Goal: Task Accomplishment & Management: Manage account settings

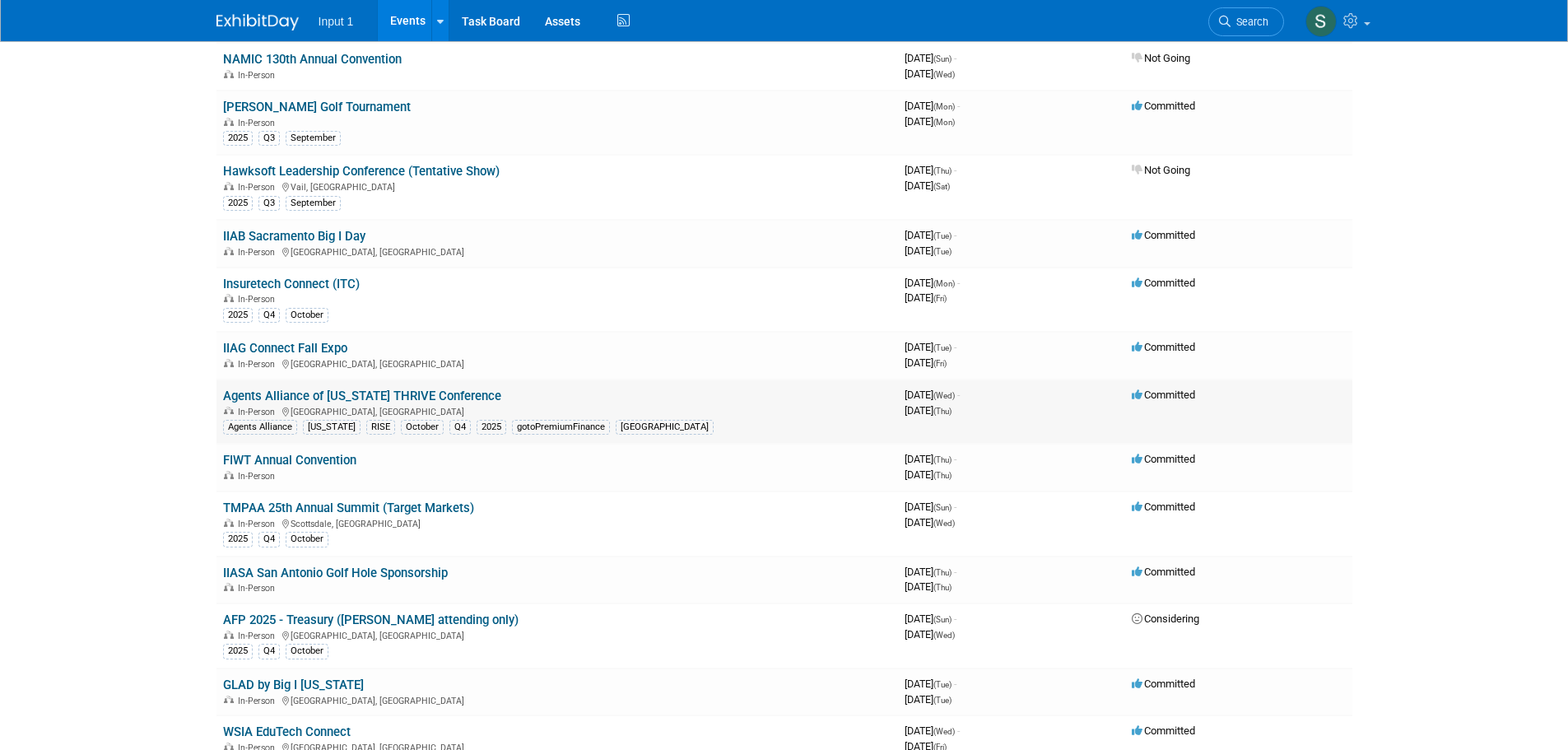
scroll to position [412, 0]
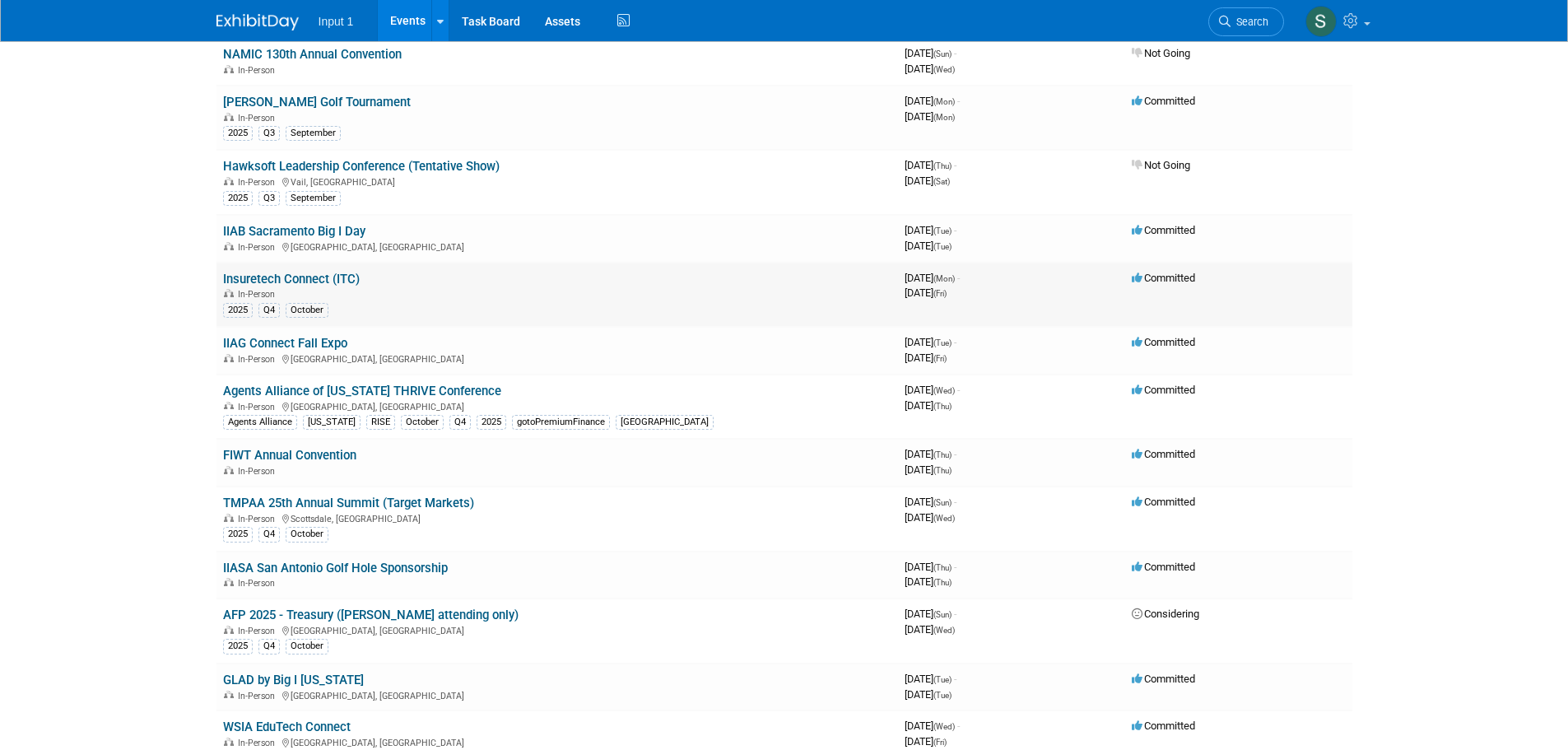
click at [278, 275] on link "Insuretech Connect (ITC)" at bounding box center [291, 279] width 136 height 15
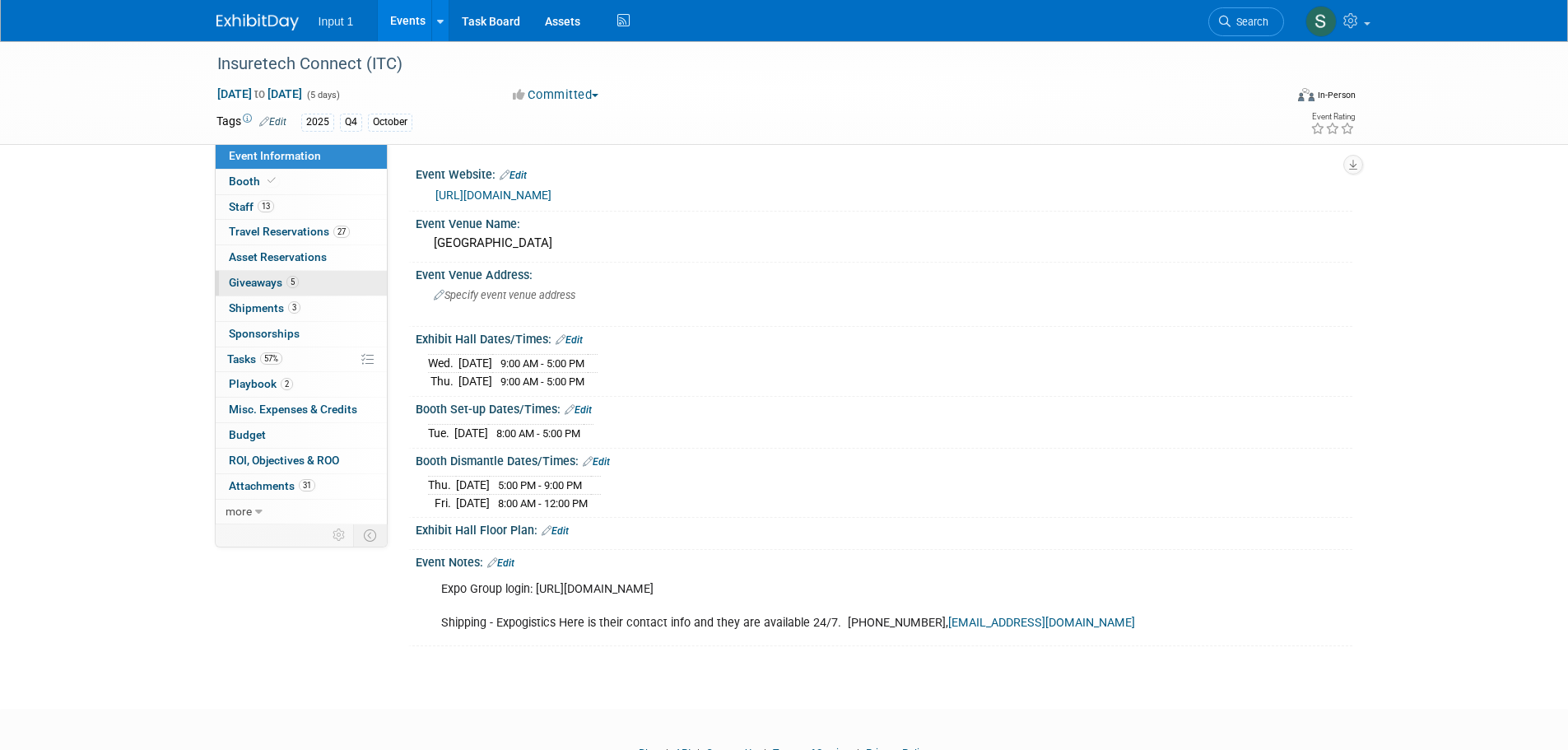
click at [264, 286] on span "Giveaways 5" at bounding box center [264, 282] width 70 height 13
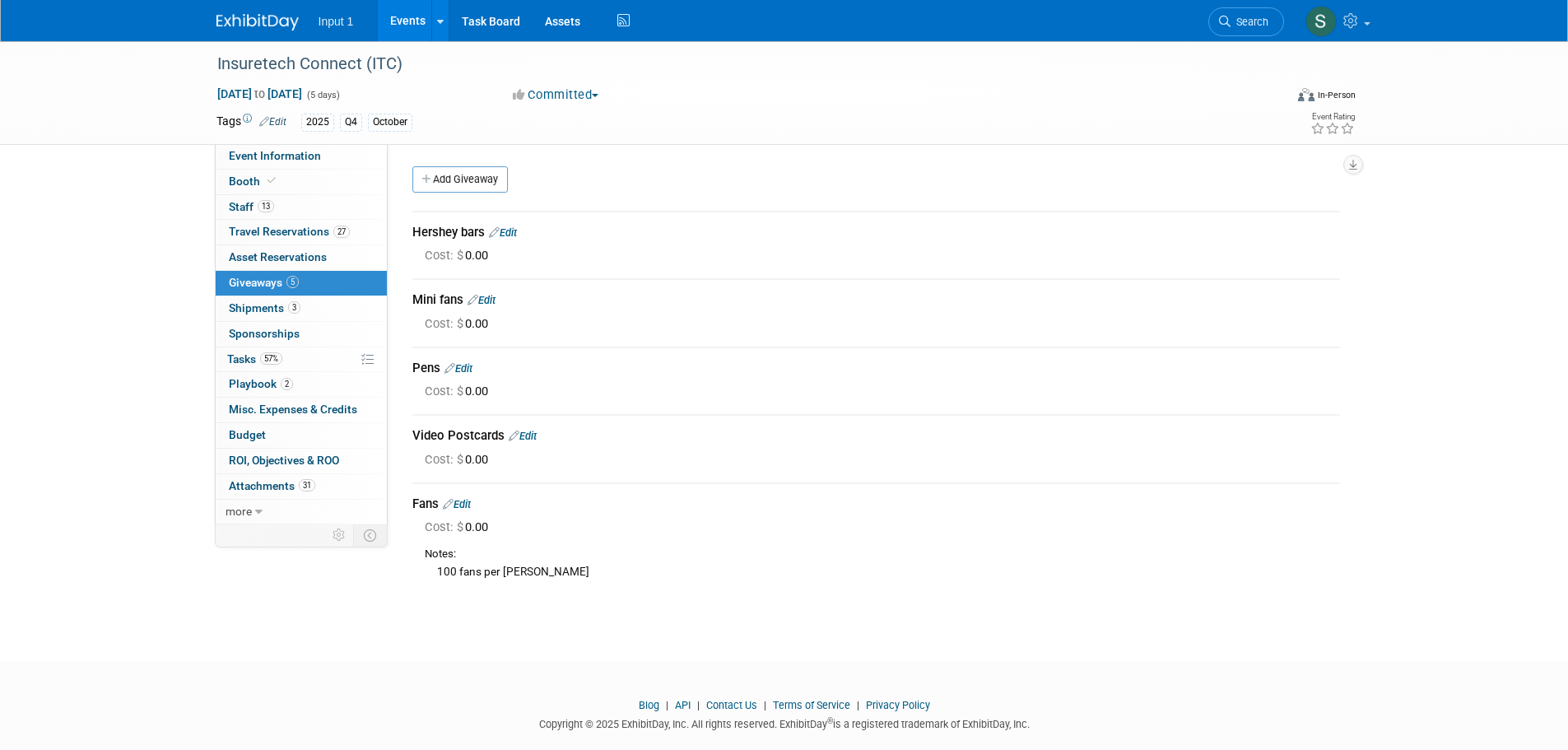
scroll to position [27, 0]
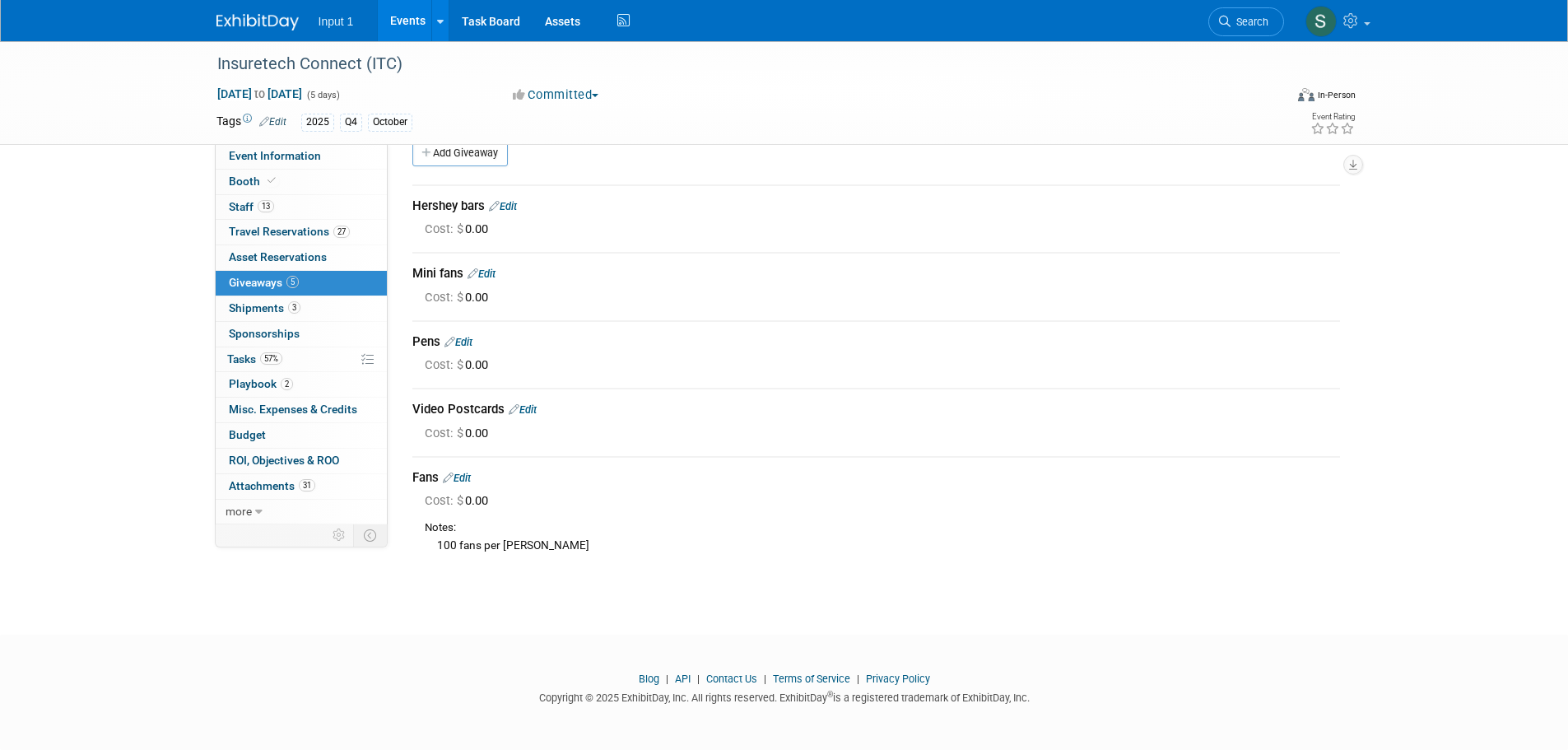
click at [582, 541] on div "100 fans per Jim" at bounding box center [882, 545] width 915 height 18
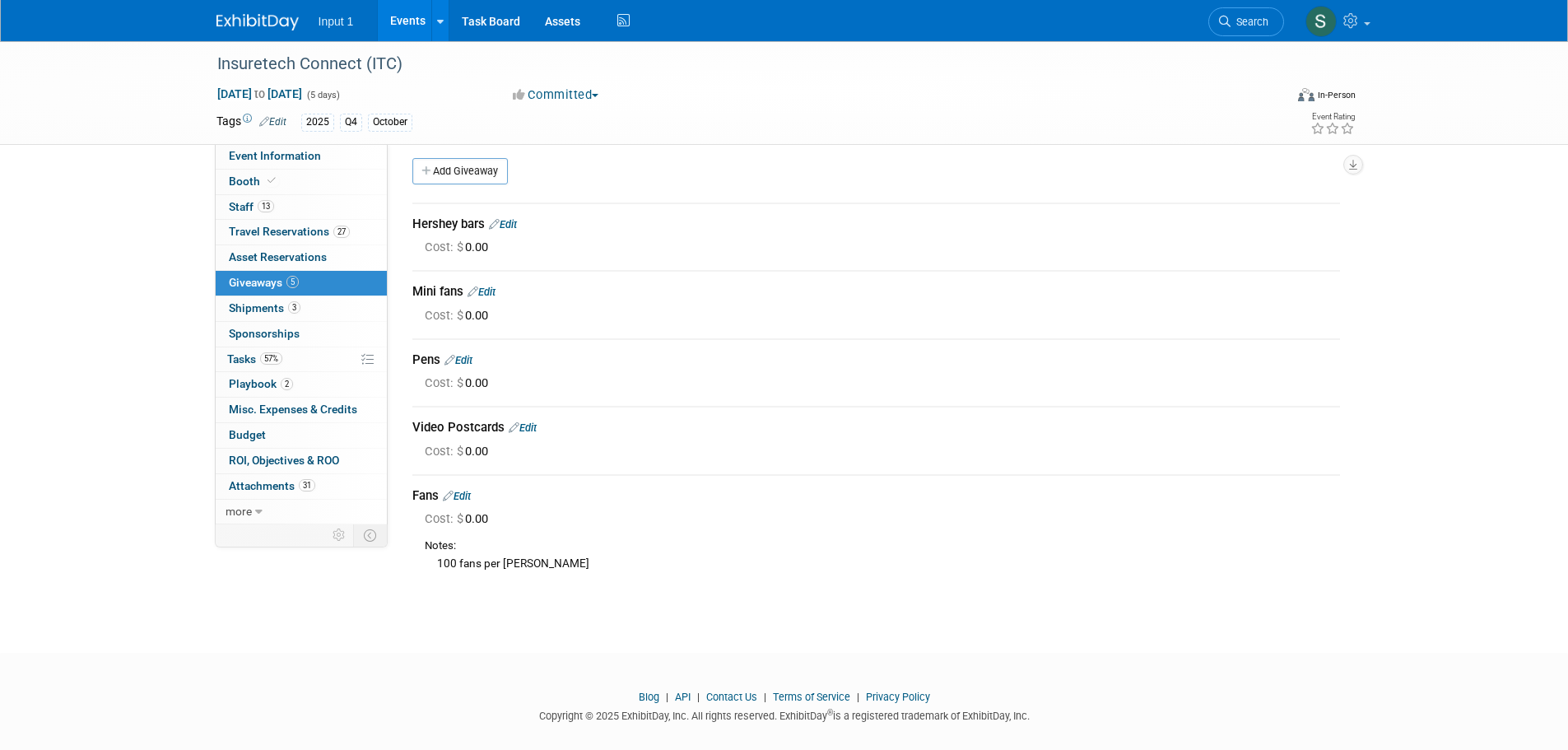
scroll to position [0, 0]
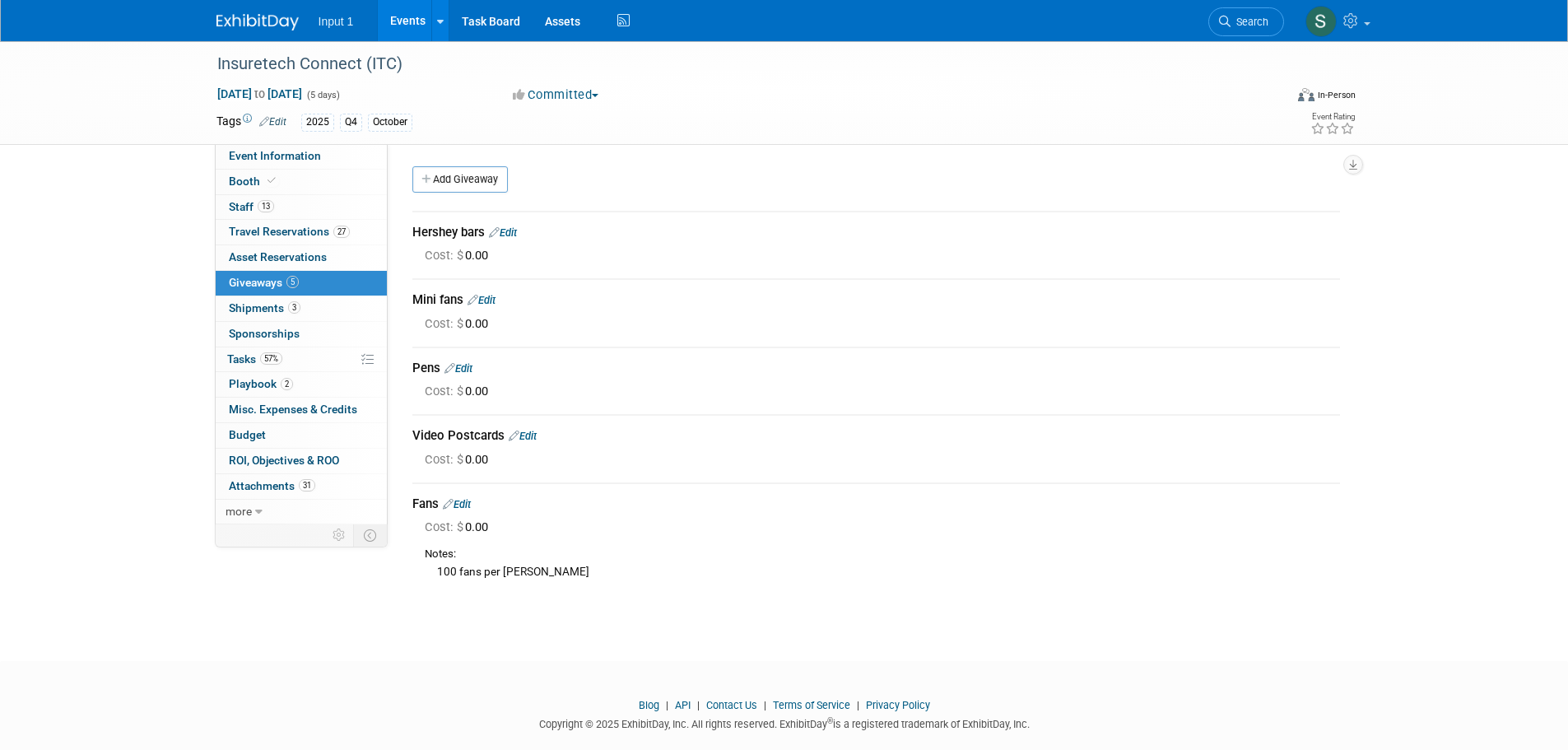
click at [490, 301] on link "Edit" at bounding box center [481, 300] width 28 height 12
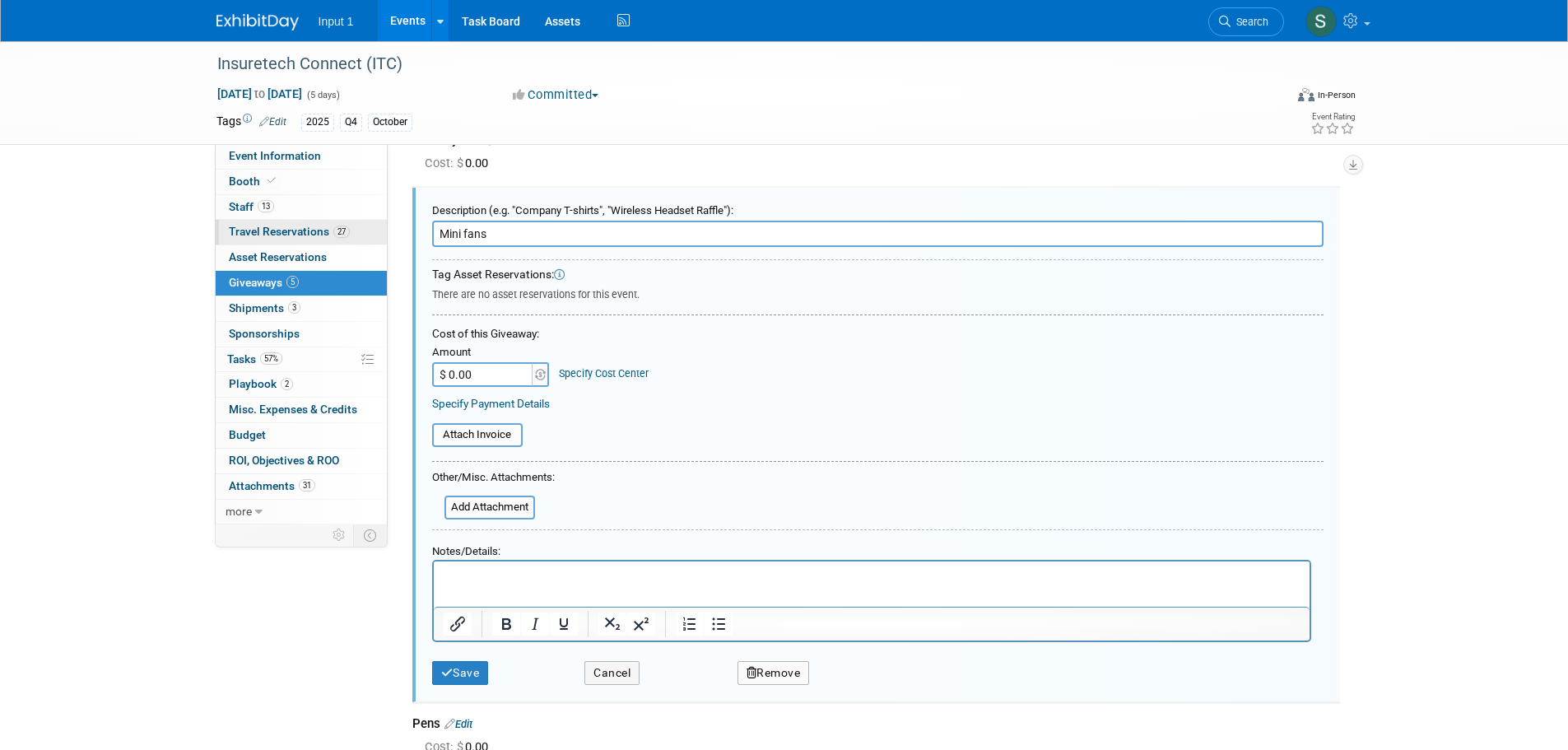
drag, startPoint x: 504, startPoint y: 235, endPoint x: 334, endPoint y: 239, distance: 170.0
click at [341, 238] on div "Event Information Event Info Booth Booth 13 Staff 13 Staff 27 Travel Reservatio…" at bounding box center [784, 451] width 1161 height 1006
type input "Video postcards"
click at [516, 578] on p "Rich Text Area. Press ALT-0 for help." at bounding box center [871, 576] width 857 height 17
click at [462, 668] on button "Save" at bounding box center [461, 674] width 57 height 24
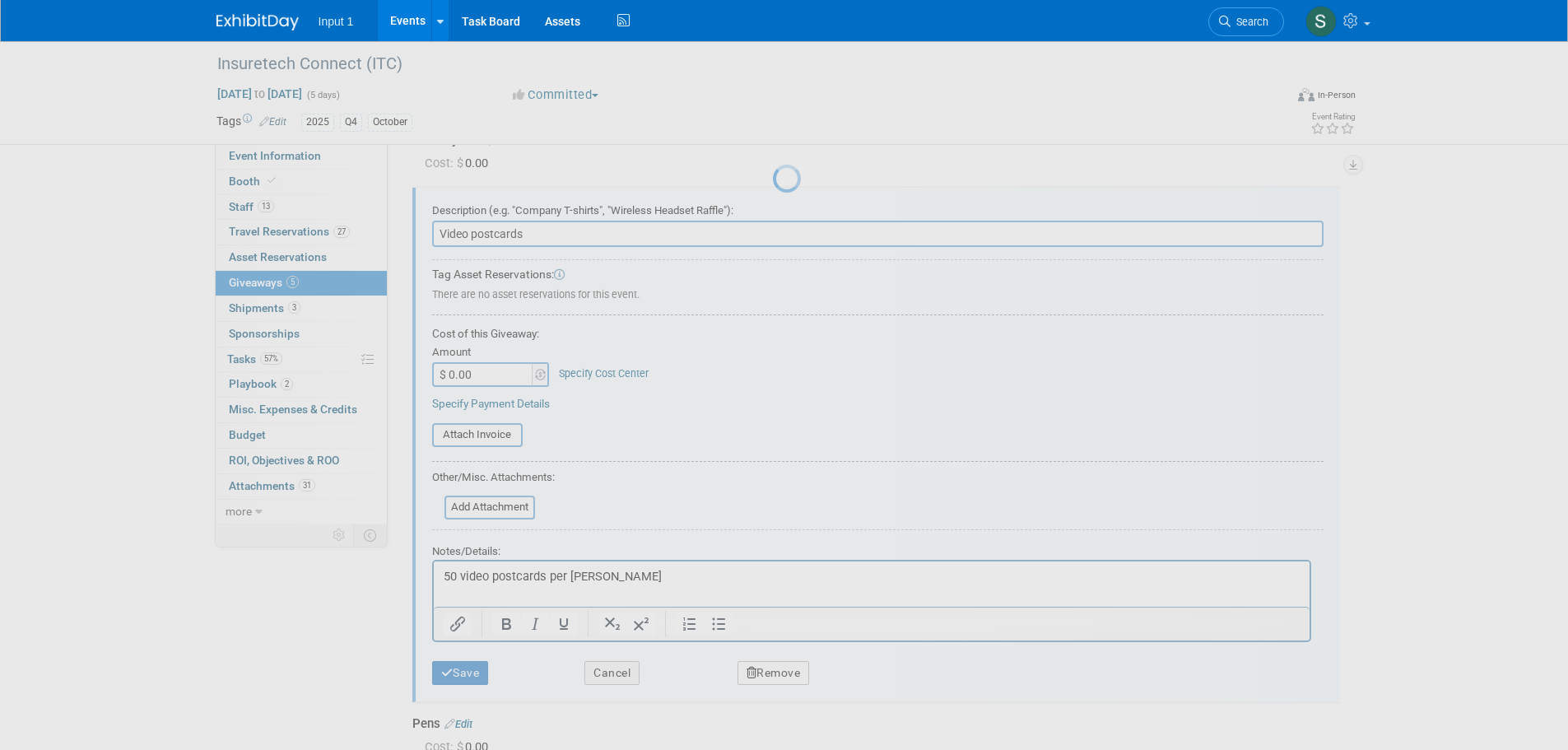
scroll to position [72, 0]
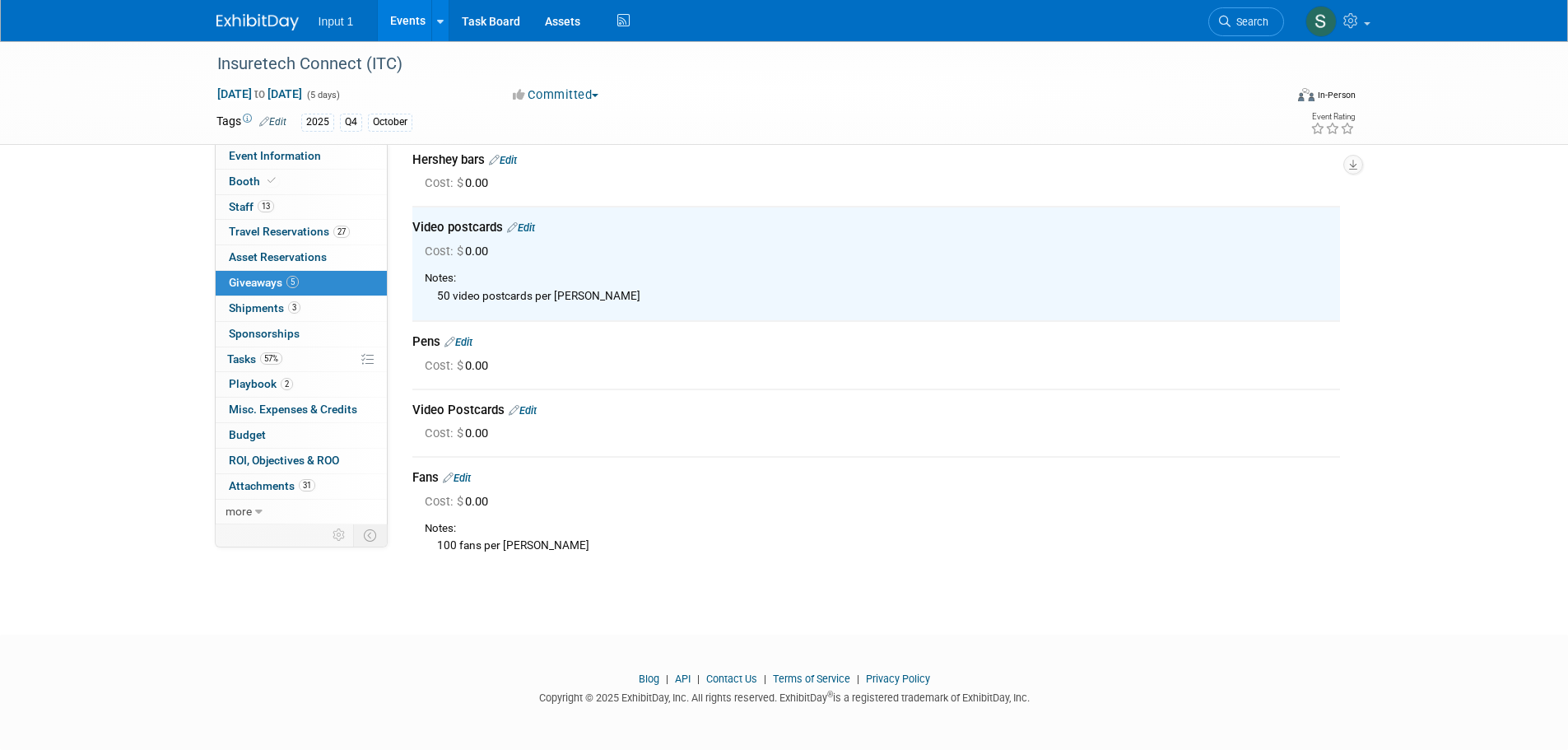
click at [597, 335] on div "Pens Edit" at bounding box center [877, 342] width 928 height 17
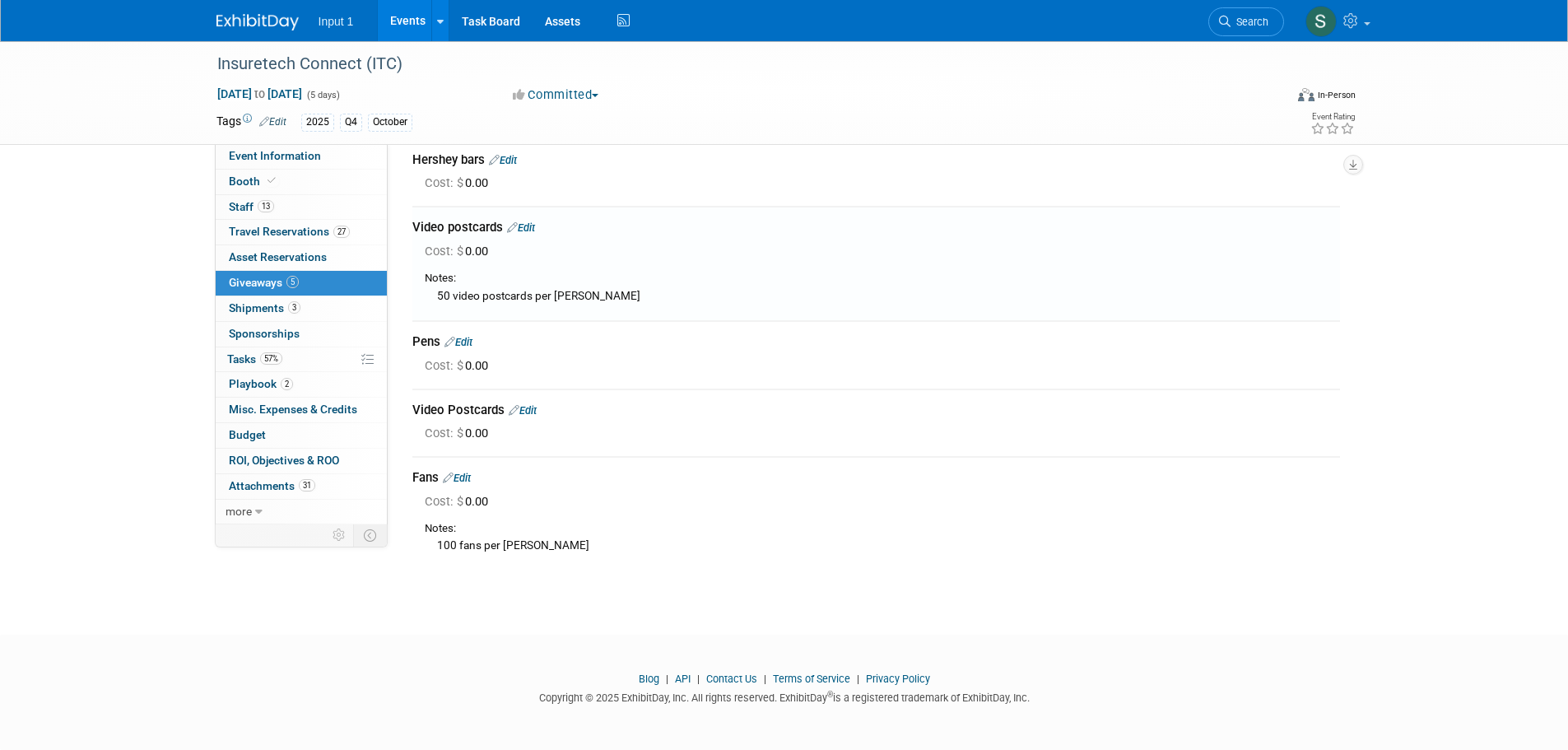
click at [515, 159] on link "Edit" at bounding box center [503, 160] width 28 height 12
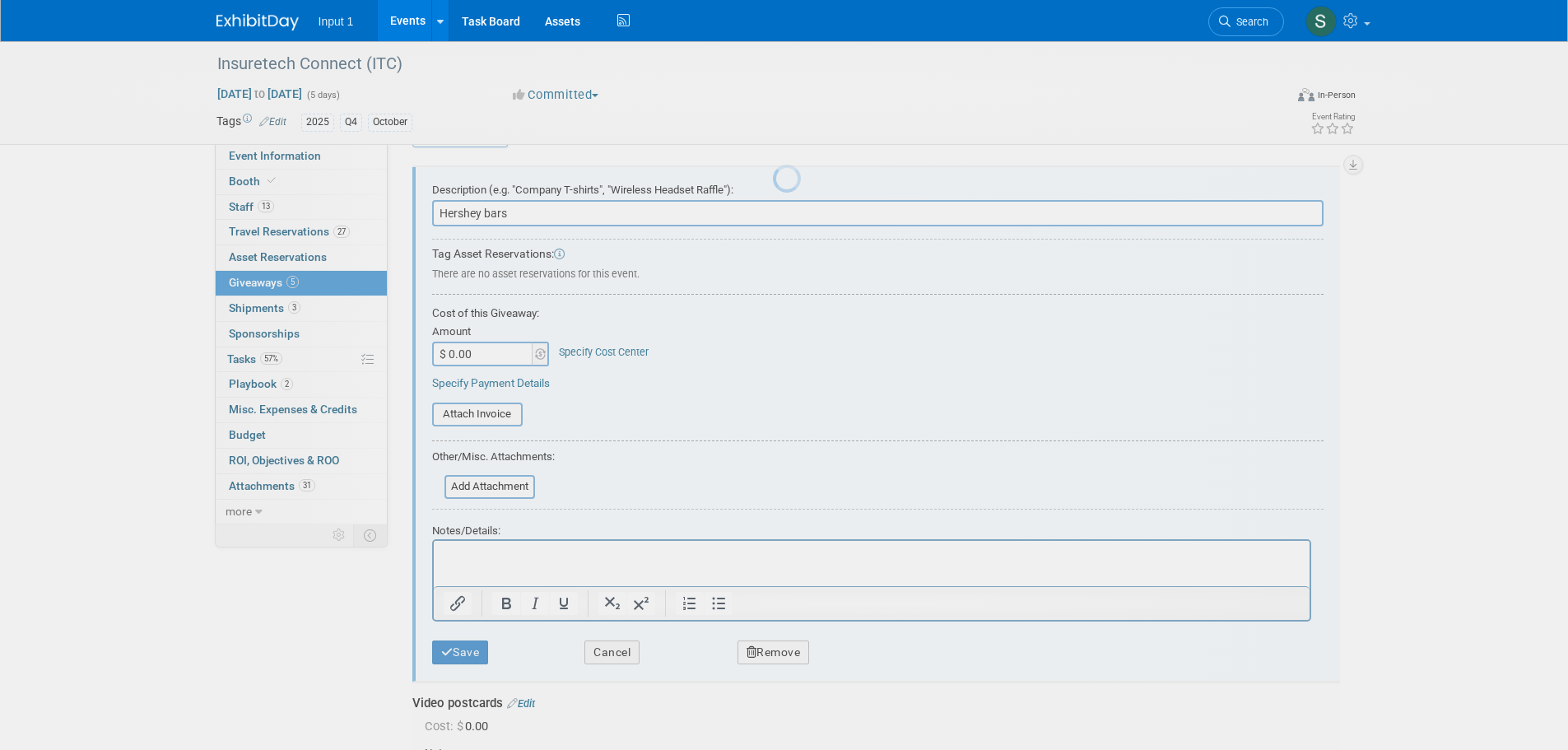
scroll to position [25, 0]
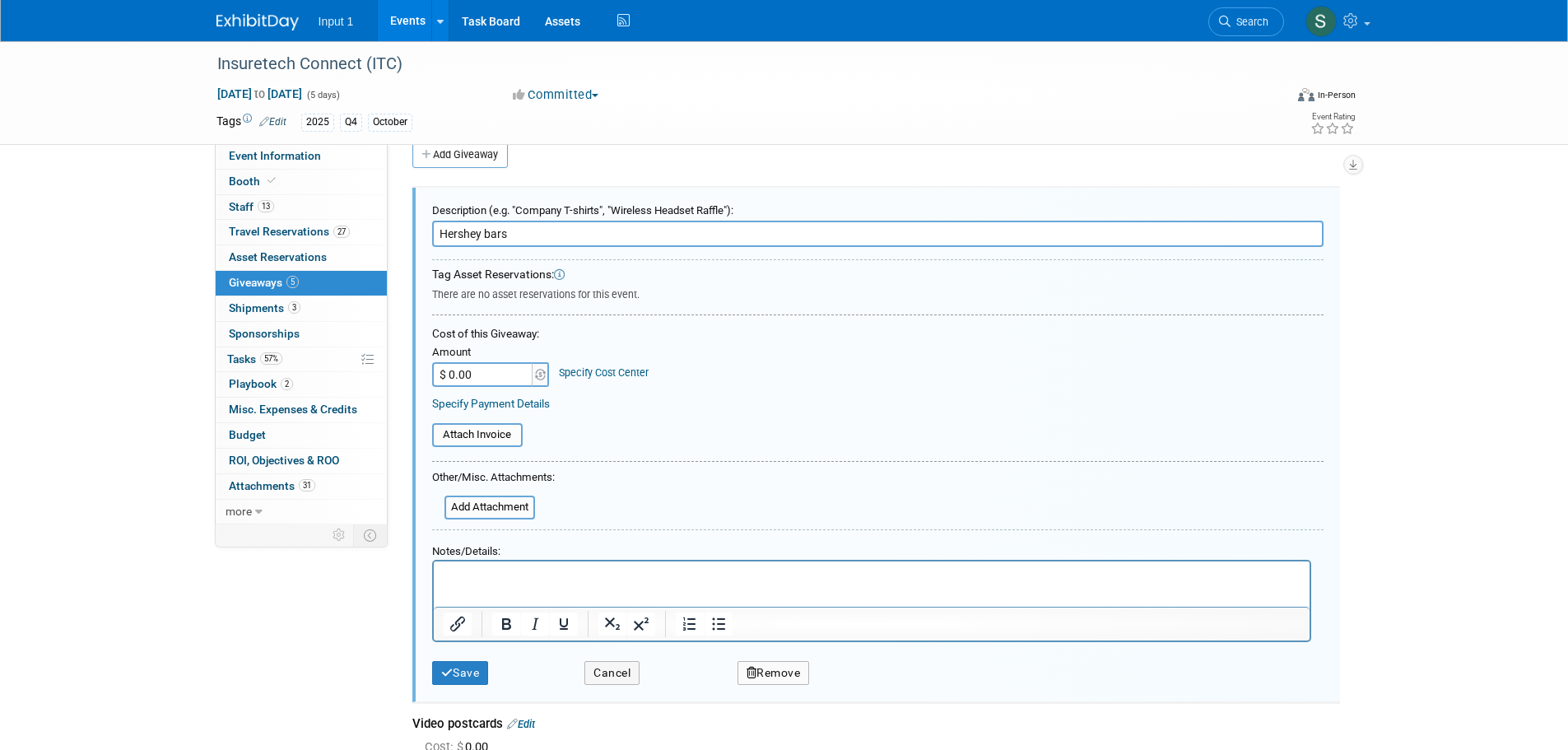
click at [477, 578] on p "Rich Text Area. Press ALT-0 for help." at bounding box center [871, 576] width 857 height 17
click at [471, 670] on button "Save" at bounding box center [461, 674] width 57 height 24
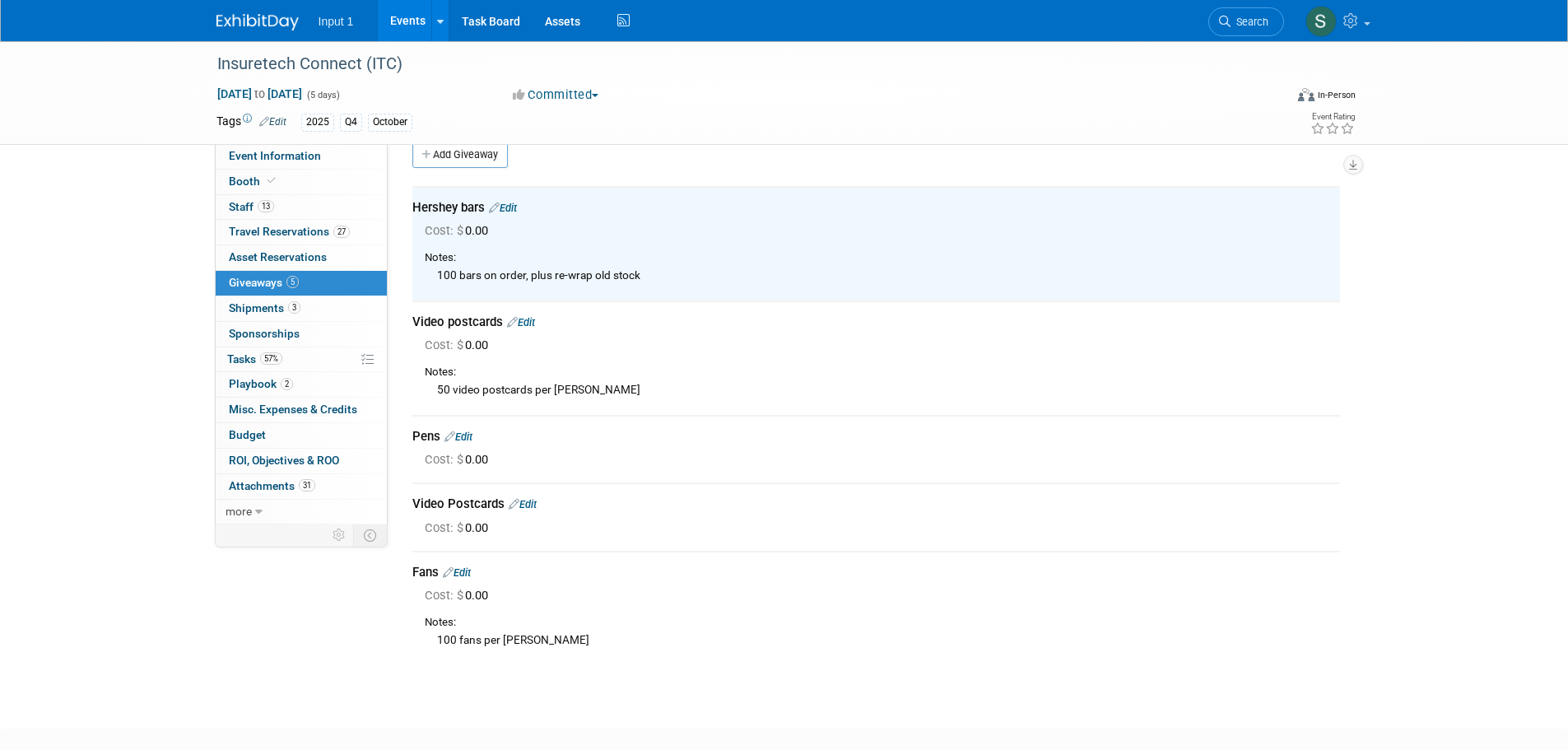
click at [838, 263] on div "Notes:" at bounding box center [882, 258] width 915 height 15
click at [675, 426] on td "Pens Edit Cost: $ 0.00" at bounding box center [877, 450] width 928 height 67
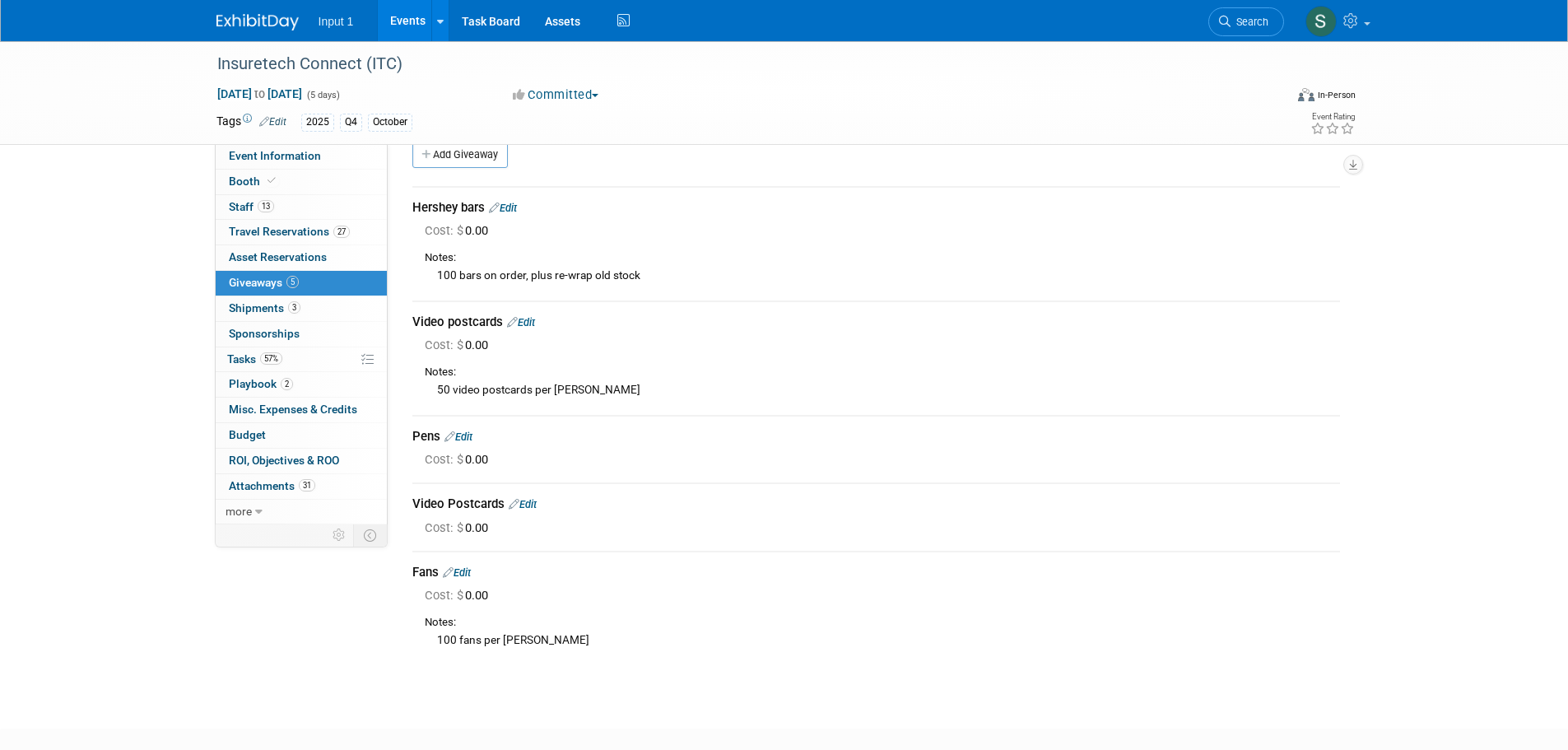
click at [471, 438] on link "Edit" at bounding box center [458, 437] width 28 height 12
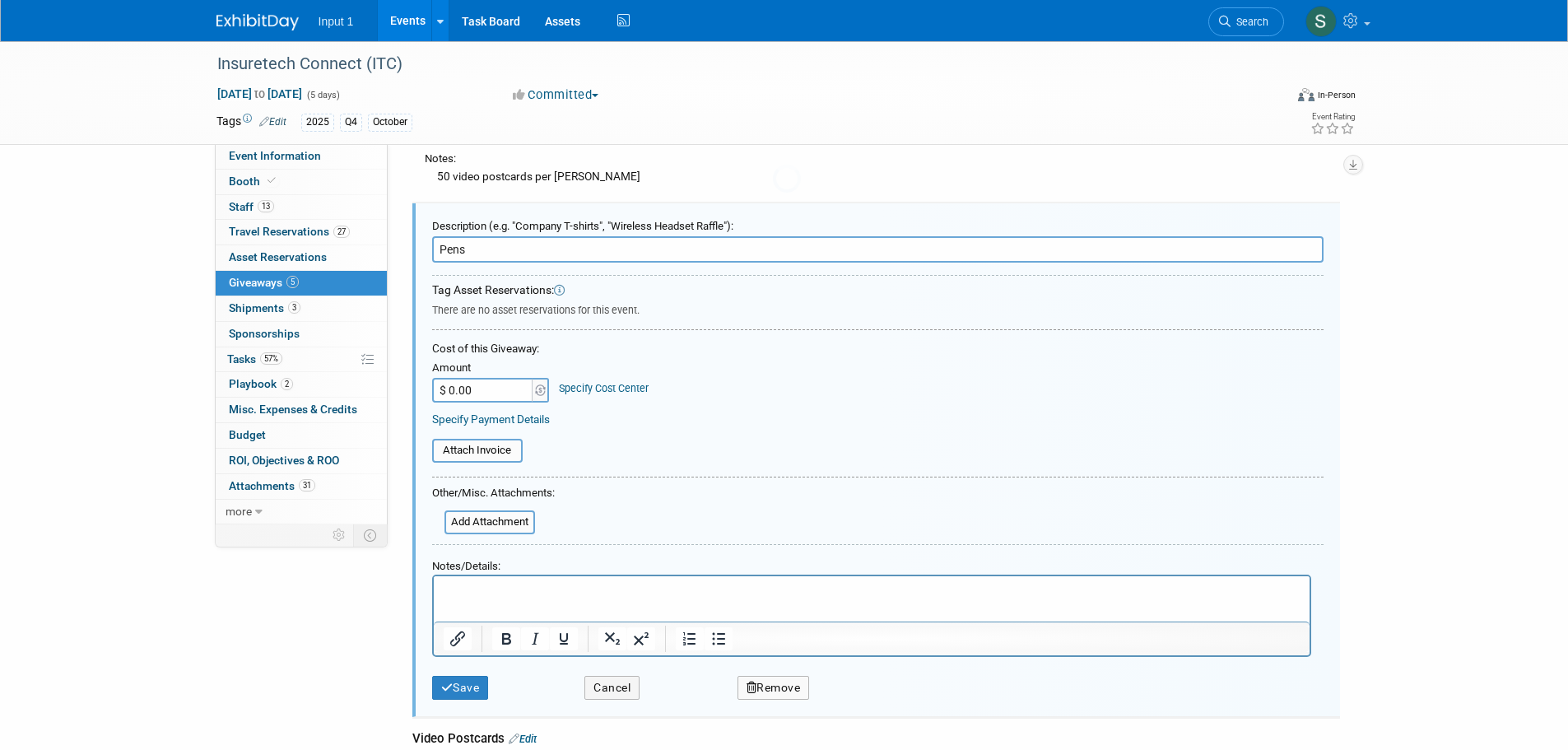
scroll to position [254, 0]
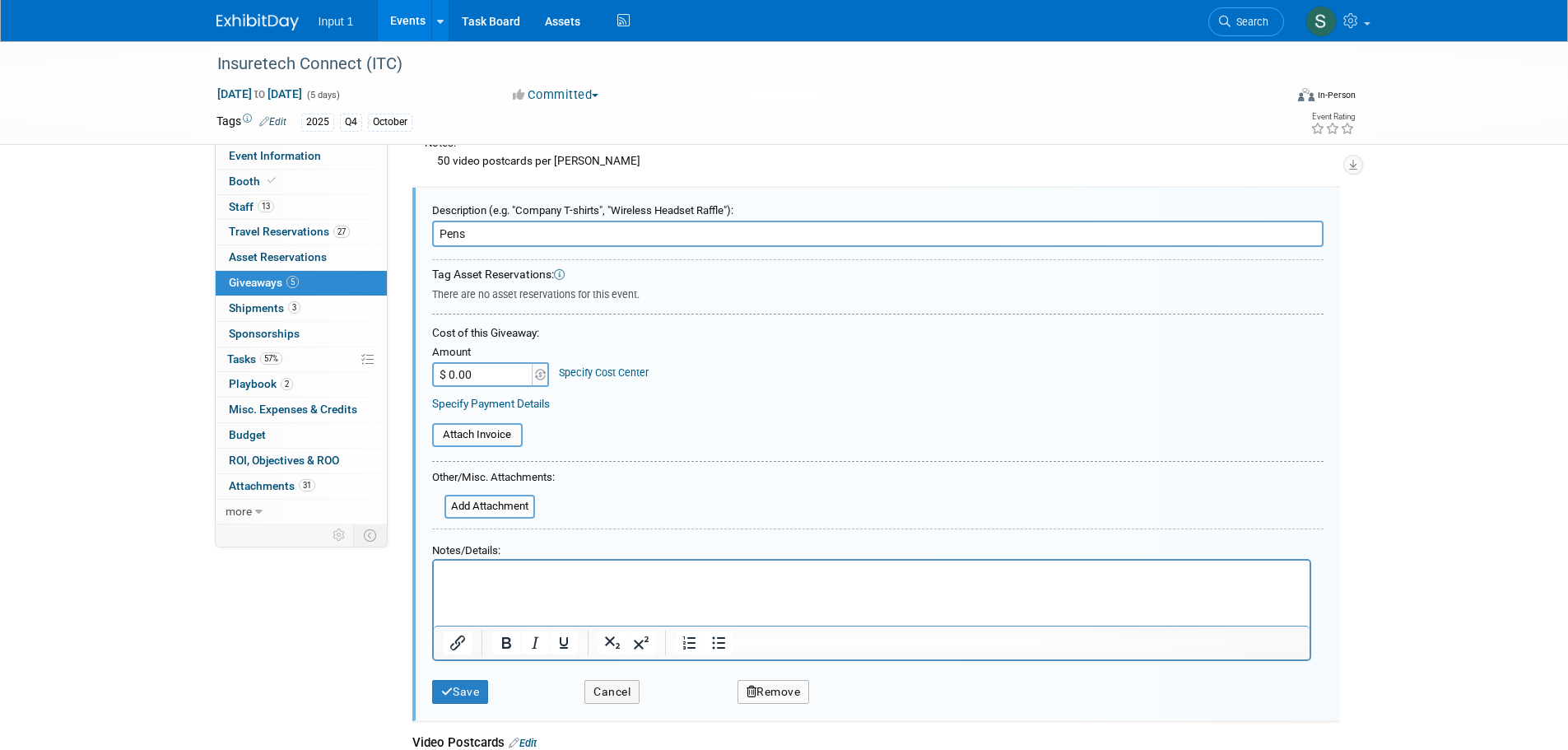
click at [479, 584] on html at bounding box center [871, 573] width 876 height 24
click at [461, 688] on button "Save" at bounding box center [461, 693] width 57 height 24
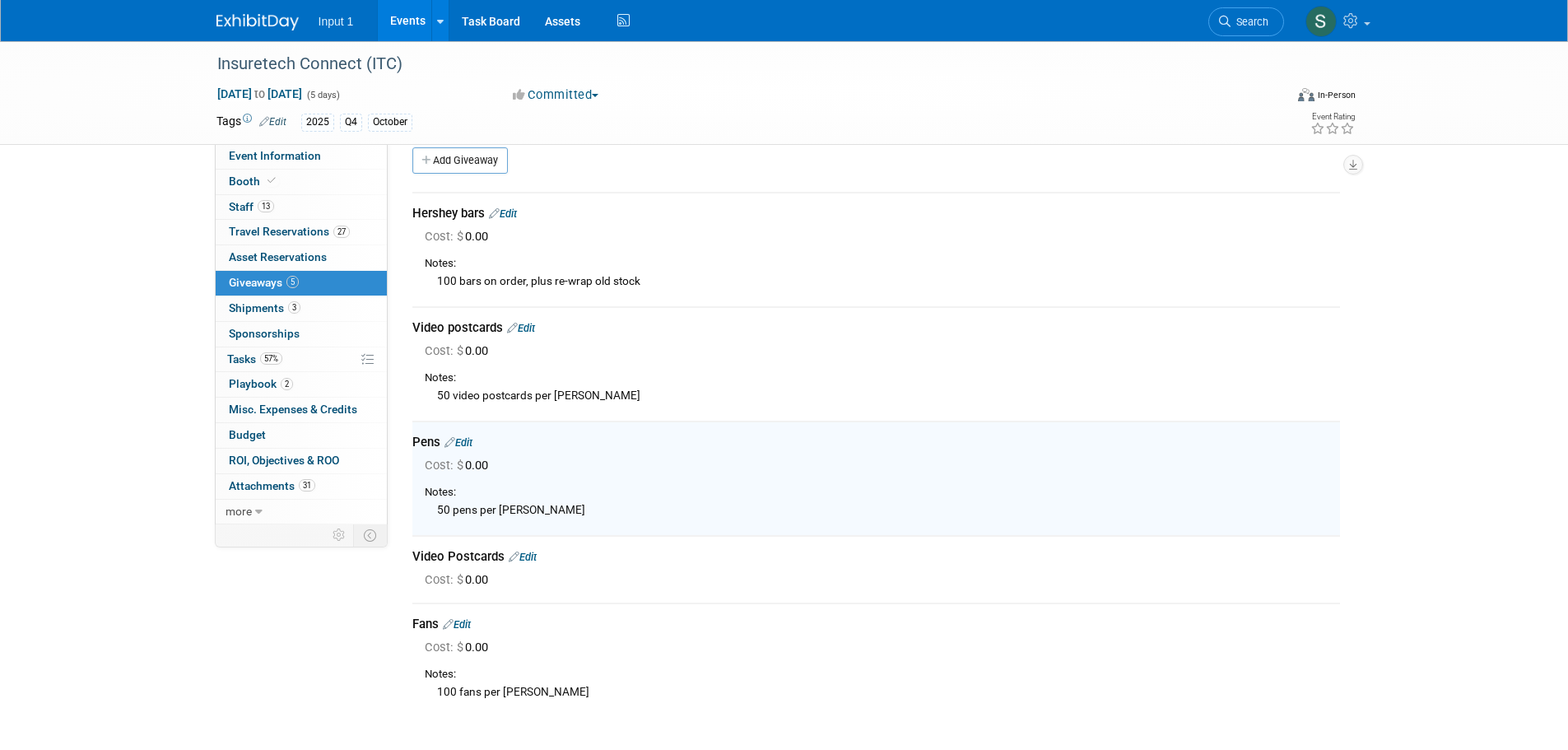
scroll to position [0, 0]
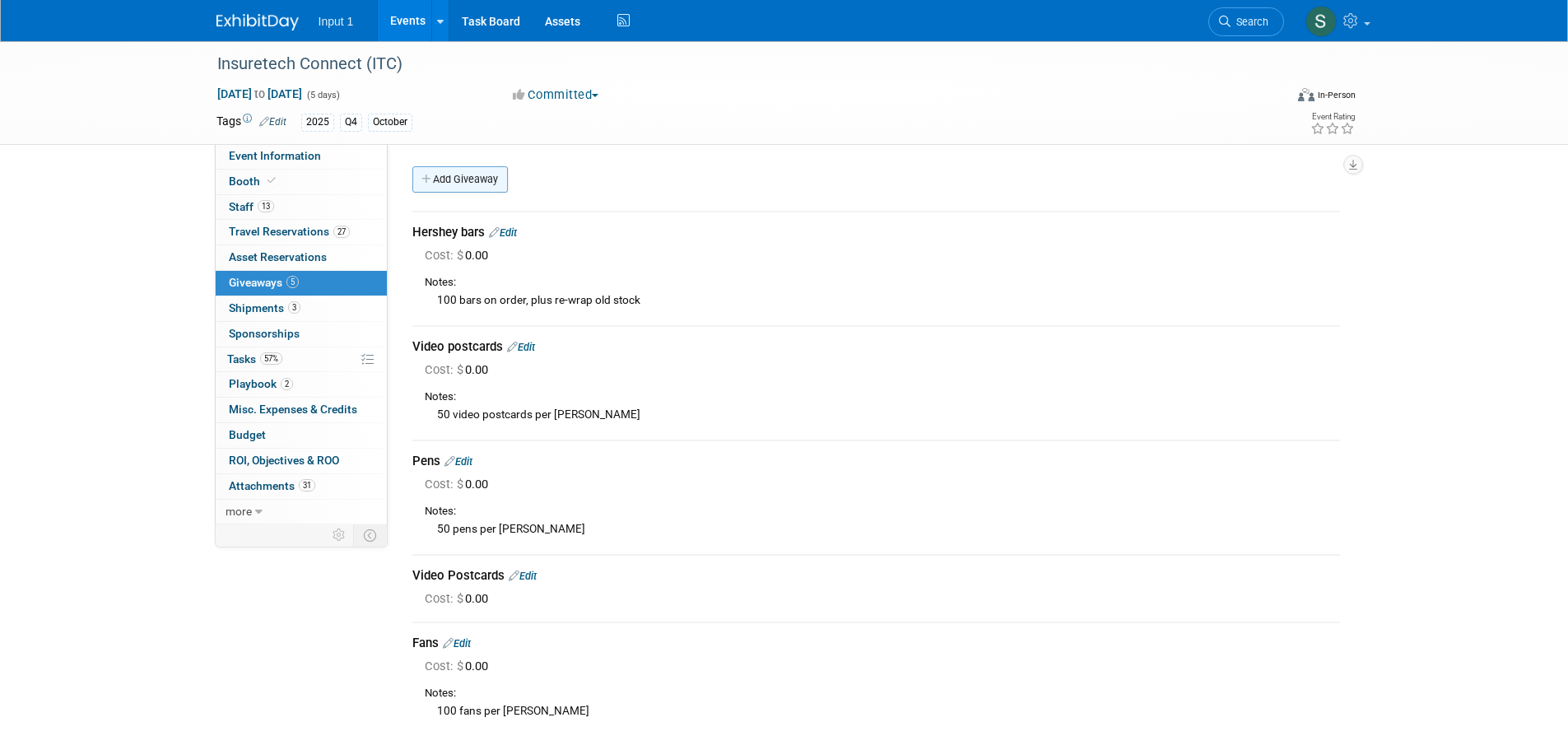
click at [461, 174] on link "Add Giveaway" at bounding box center [460, 179] width 95 height 27
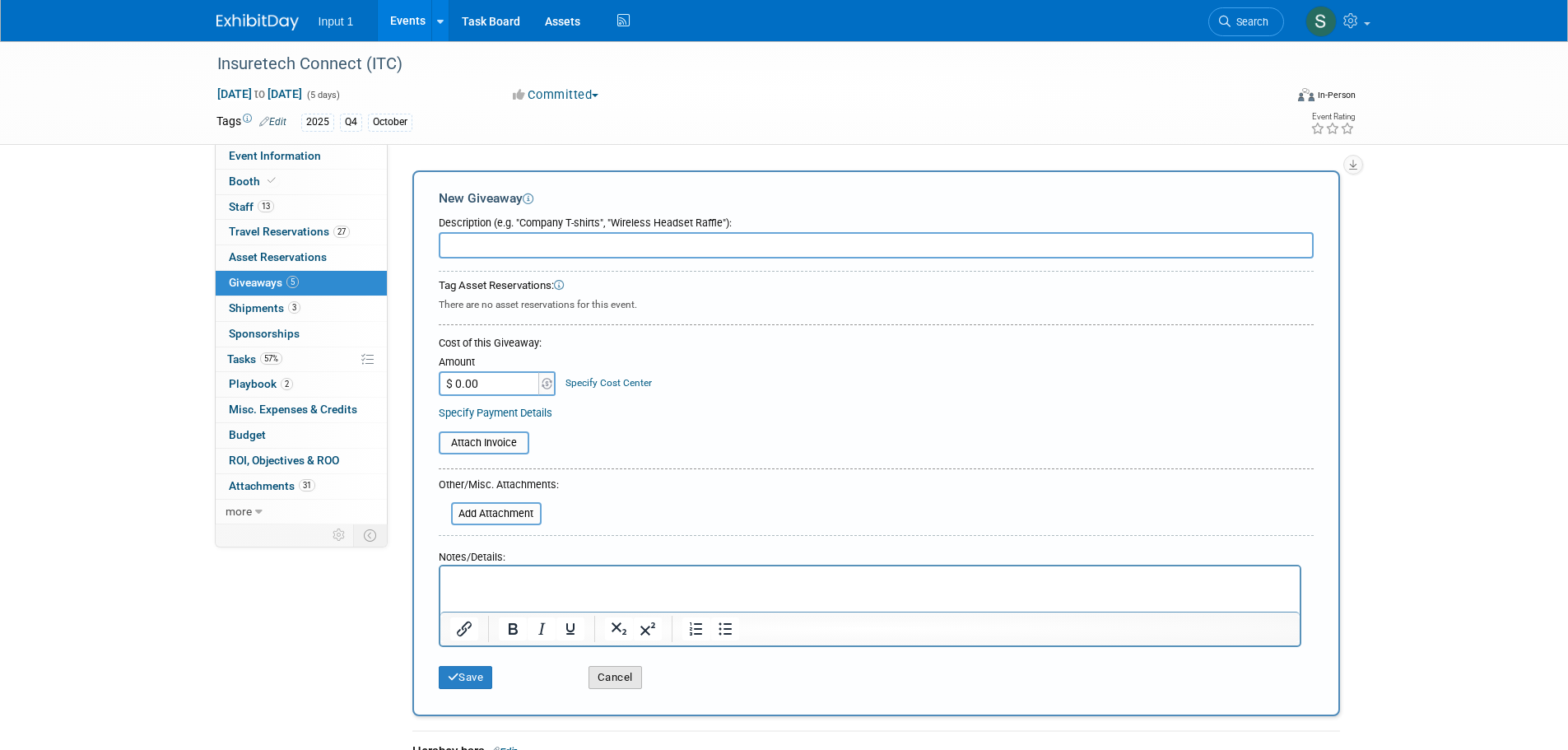
click at [633, 674] on button "Cancel" at bounding box center [615, 677] width 53 height 23
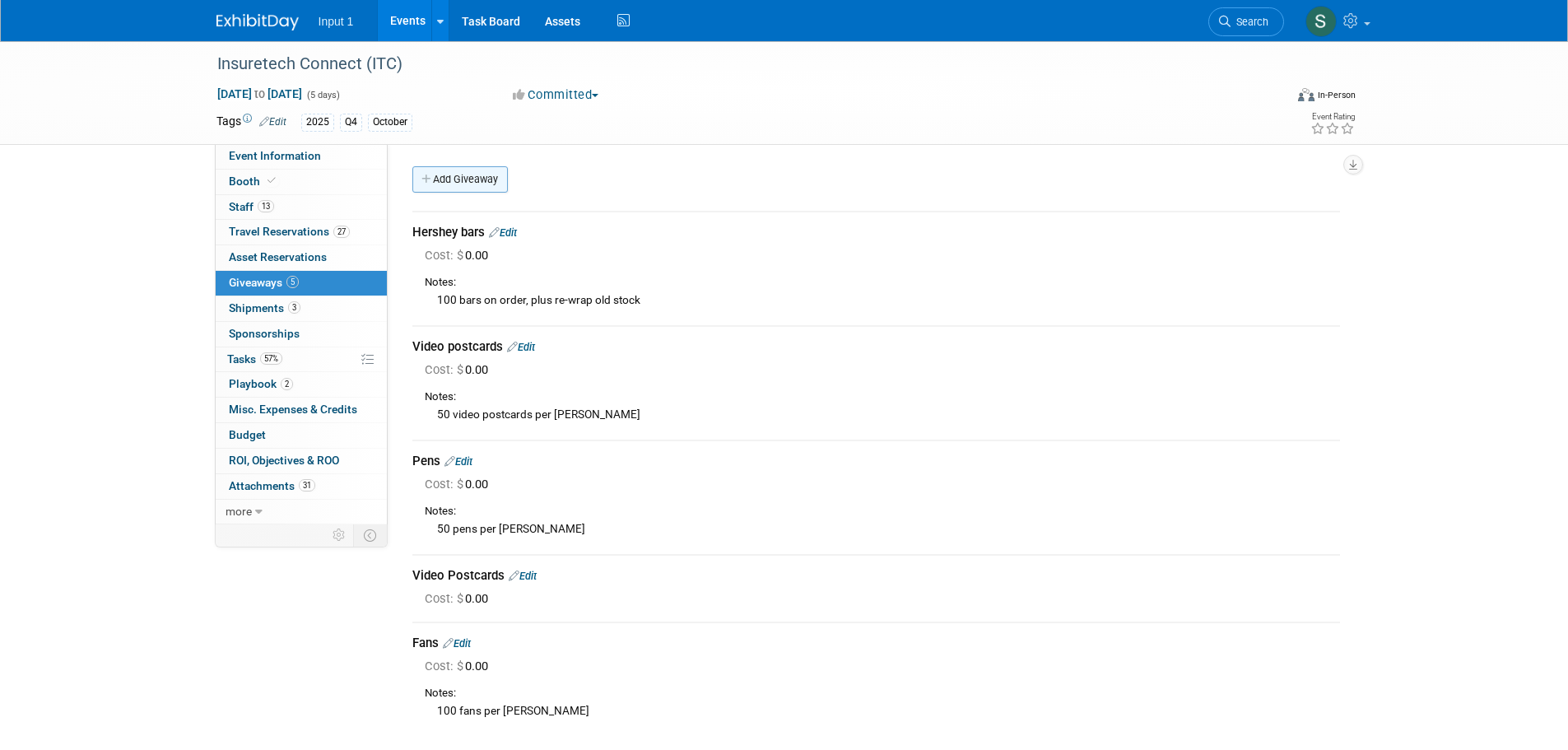
click at [468, 185] on link "Add Giveaway" at bounding box center [460, 179] width 95 height 27
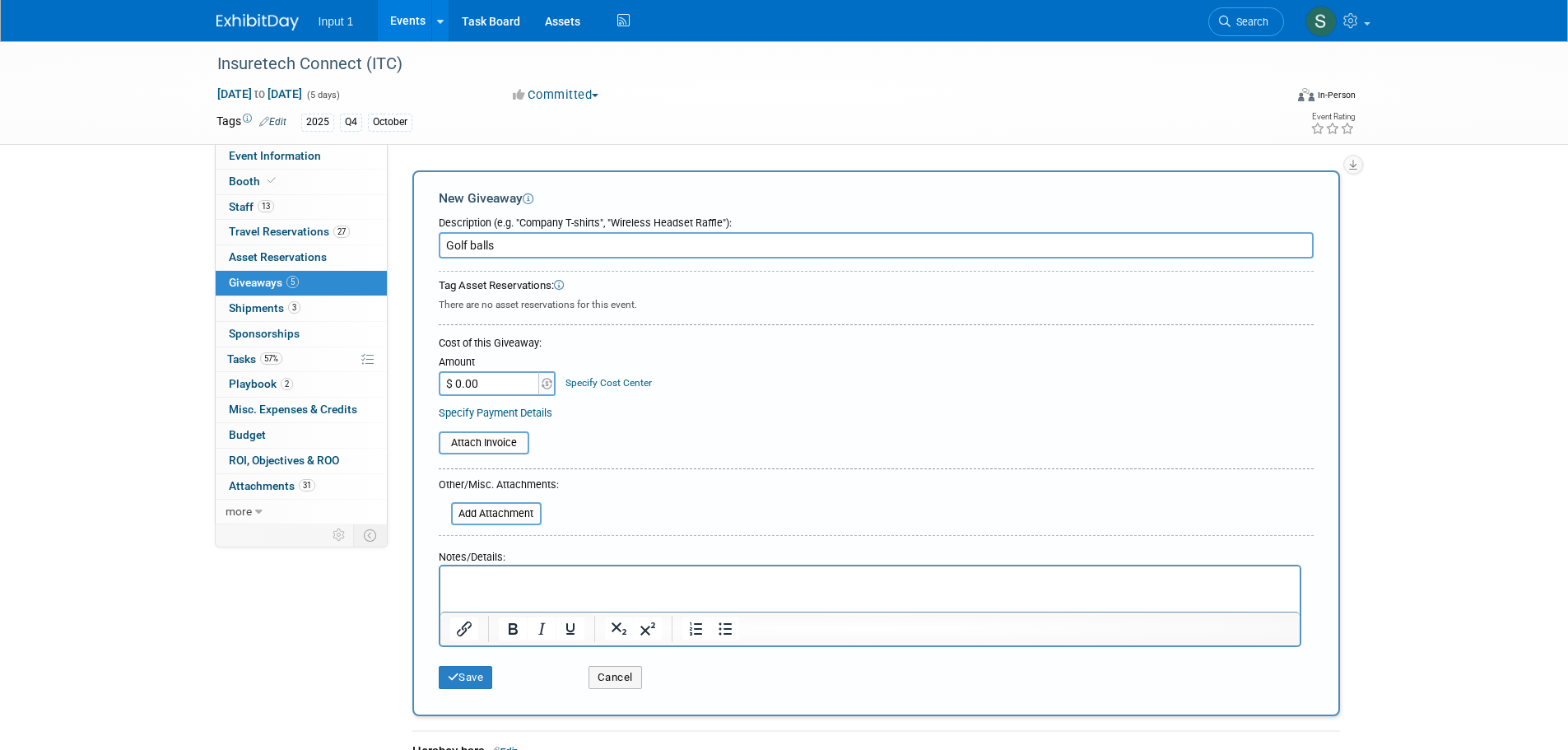
type input "Golf balls"
click at [495, 381] on input "$ 0.00" at bounding box center [491, 384] width 103 height 25
click at [469, 589] on p "Rich Text Area. Press ALT-0 for help." at bounding box center [870, 581] width 841 height 16
click at [469, 678] on button "Save" at bounding box center [466, 677] width 54 height 23
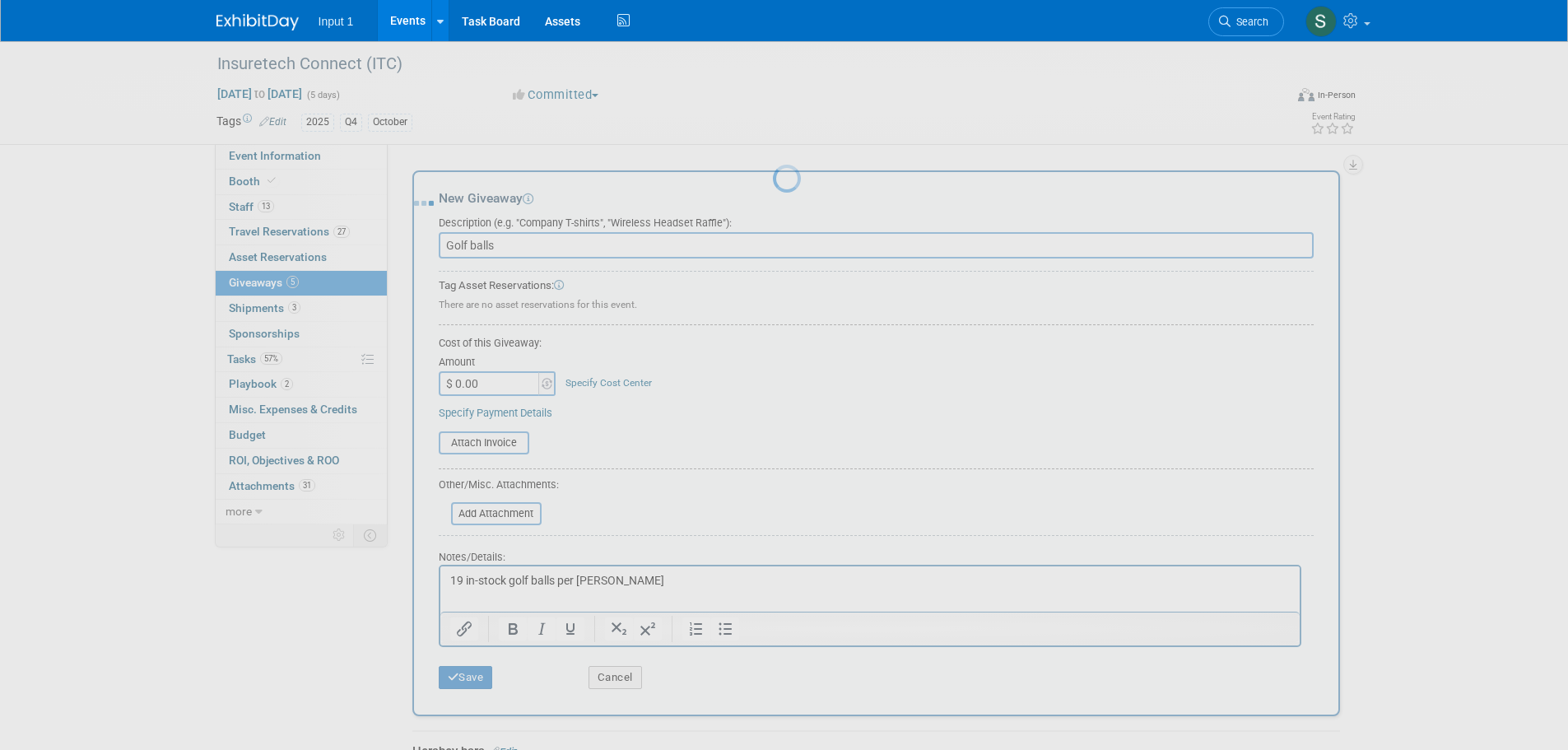
scroll to position [280, 0]
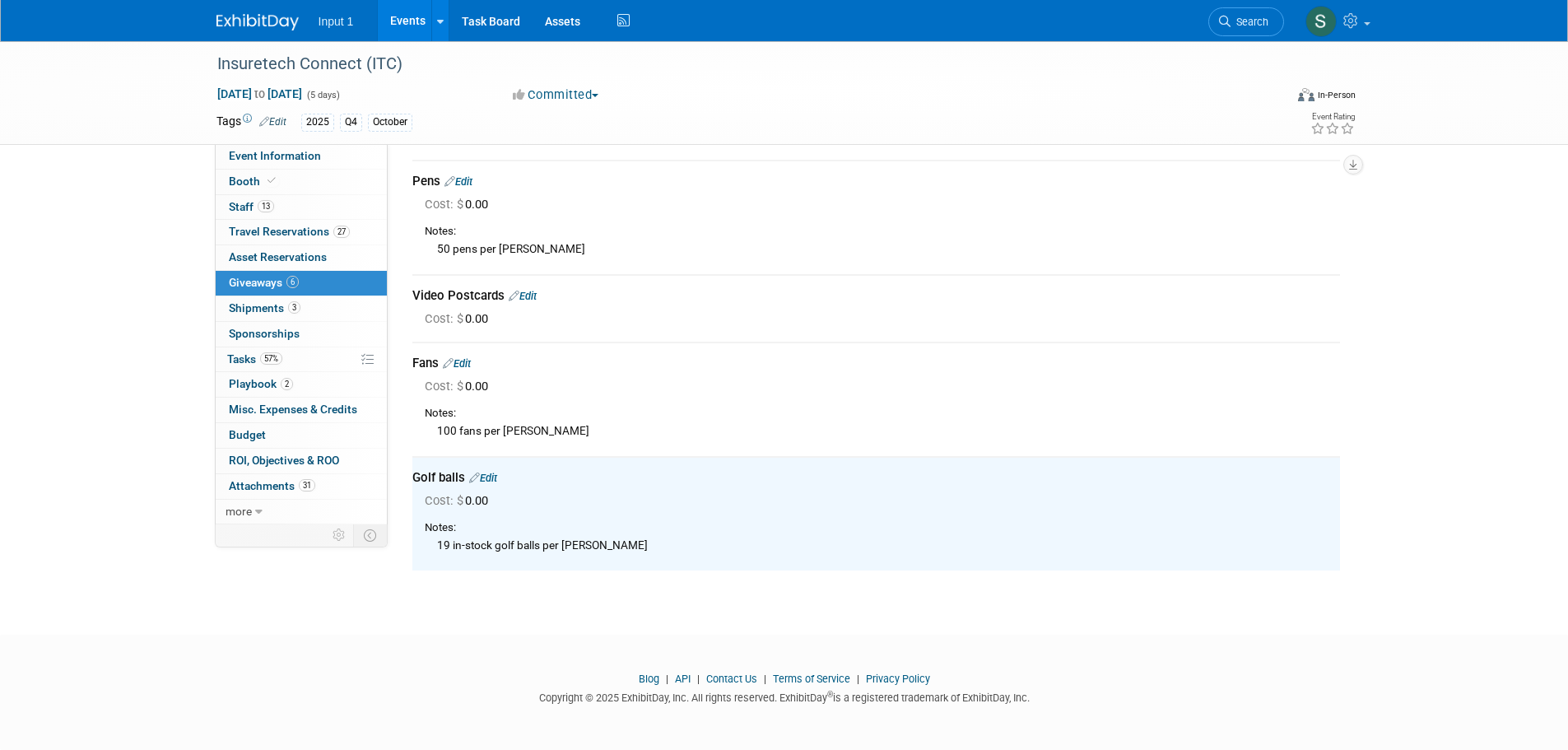
click at [841, 420] on div "Notes:" at bounding box center [882, 414] width 915 height 15
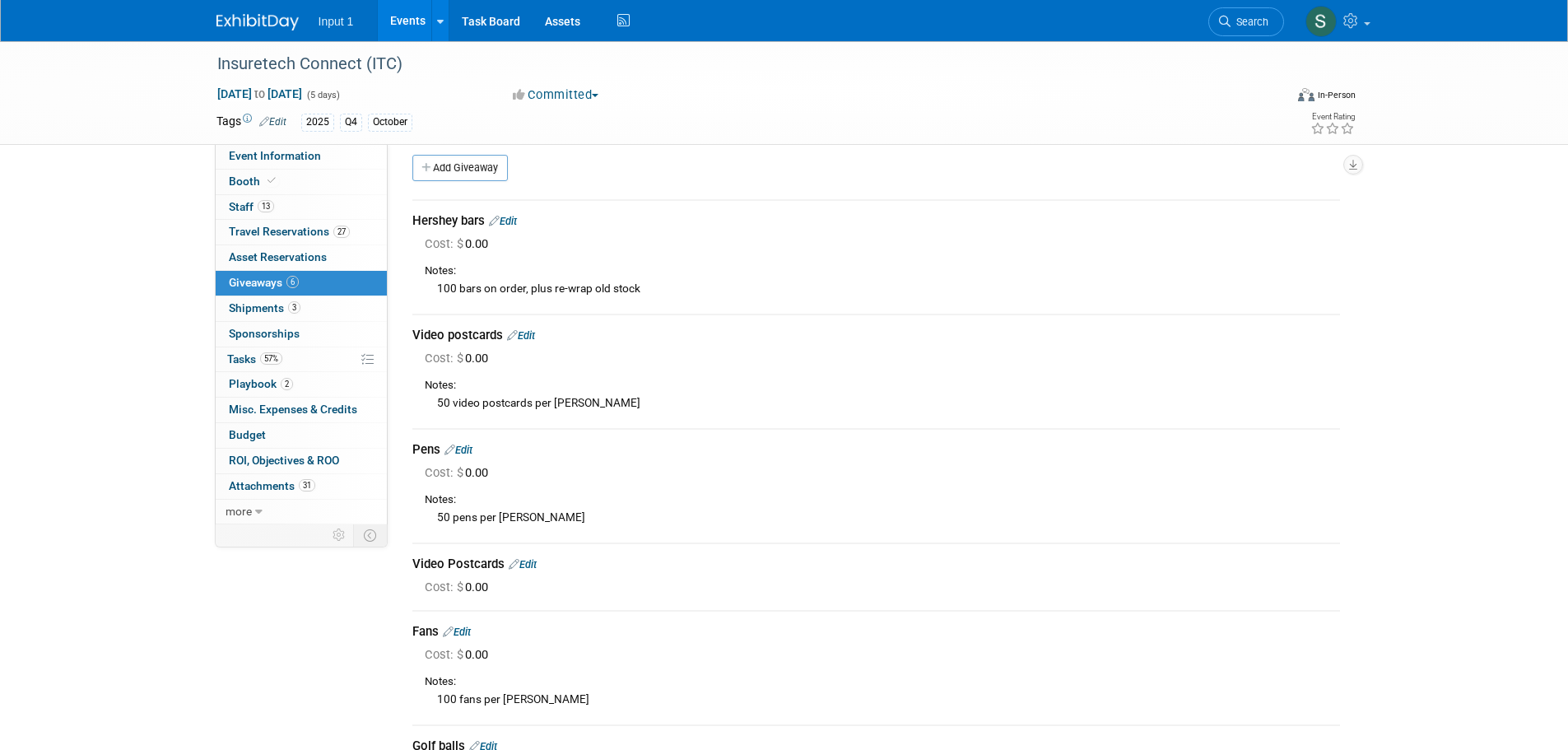
scroll to position [0, 0]
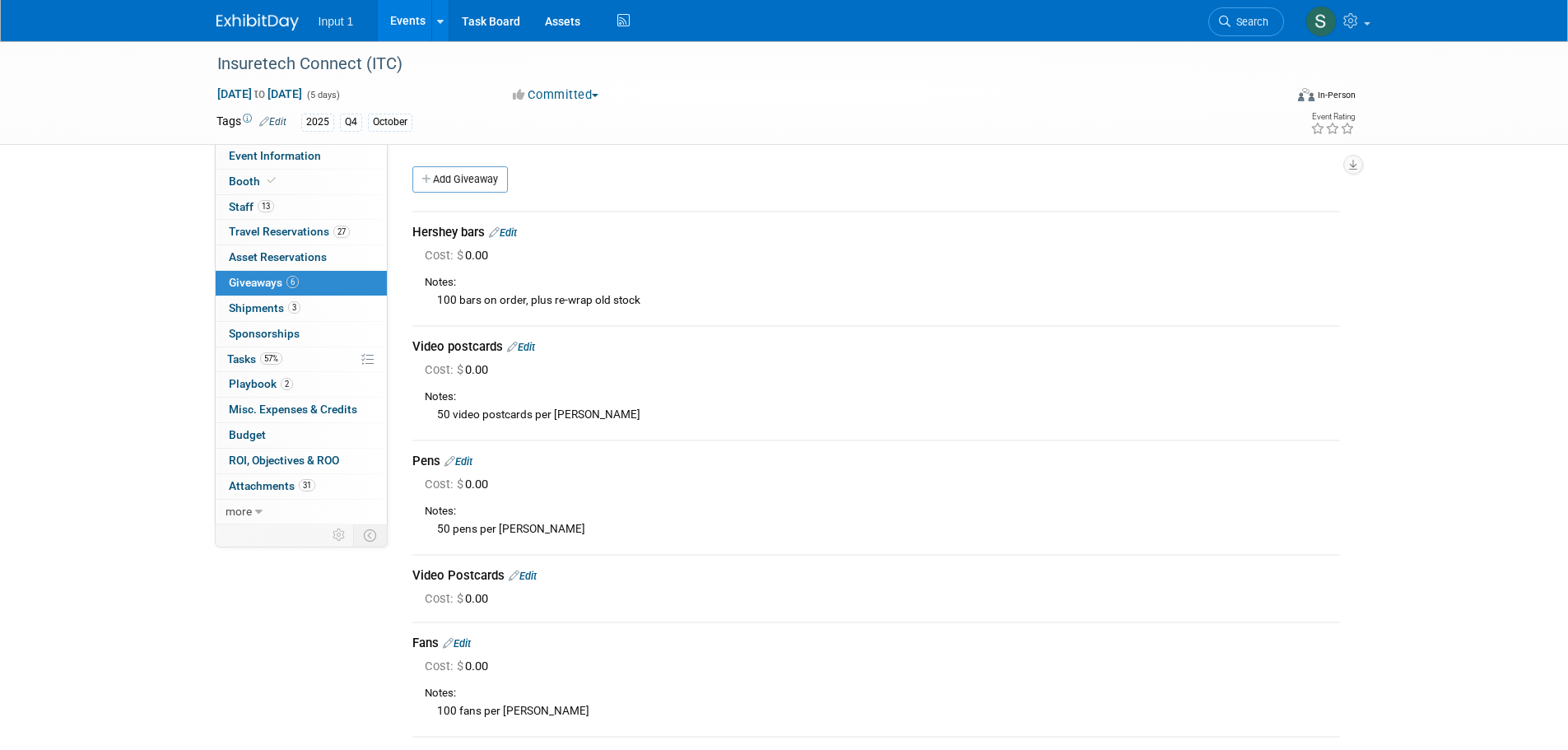
drag, startPoint x: 455, startPoint y: 184, endPoint x: 434, endPoint y: 195, distance: 23.7
click at [455, 184] on link "Add Giveaway" at bounding box center [460, 179] width 95 height 27
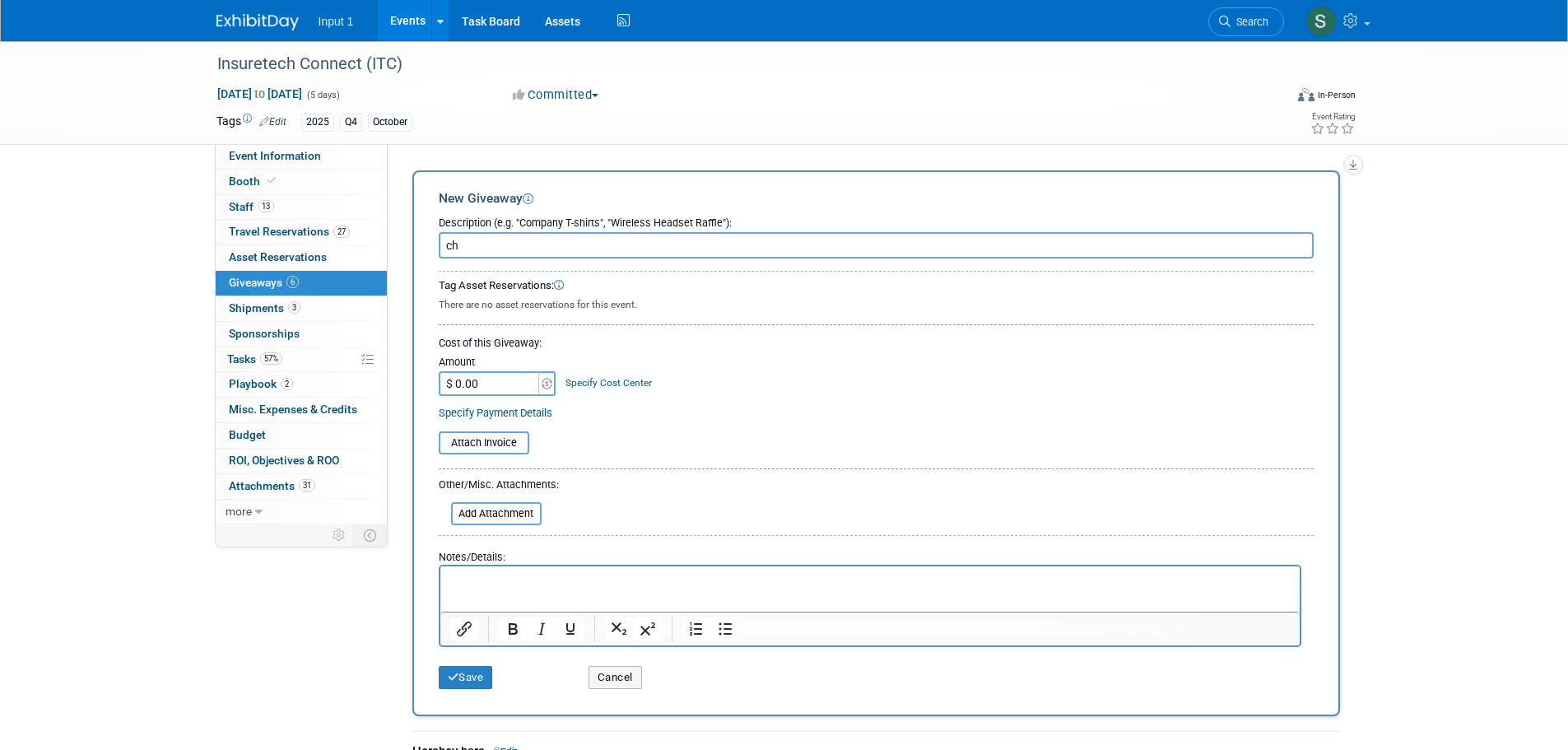
type input "c"
type input "Charging cables"
click at [457, 584] on p "Rich Text Area. Press ALT-0 for help." at bounding box center [870, 581] width 841 height 16
click at [462, 684] on button "Save" at bounding box center [466, 677] width 54 height 23
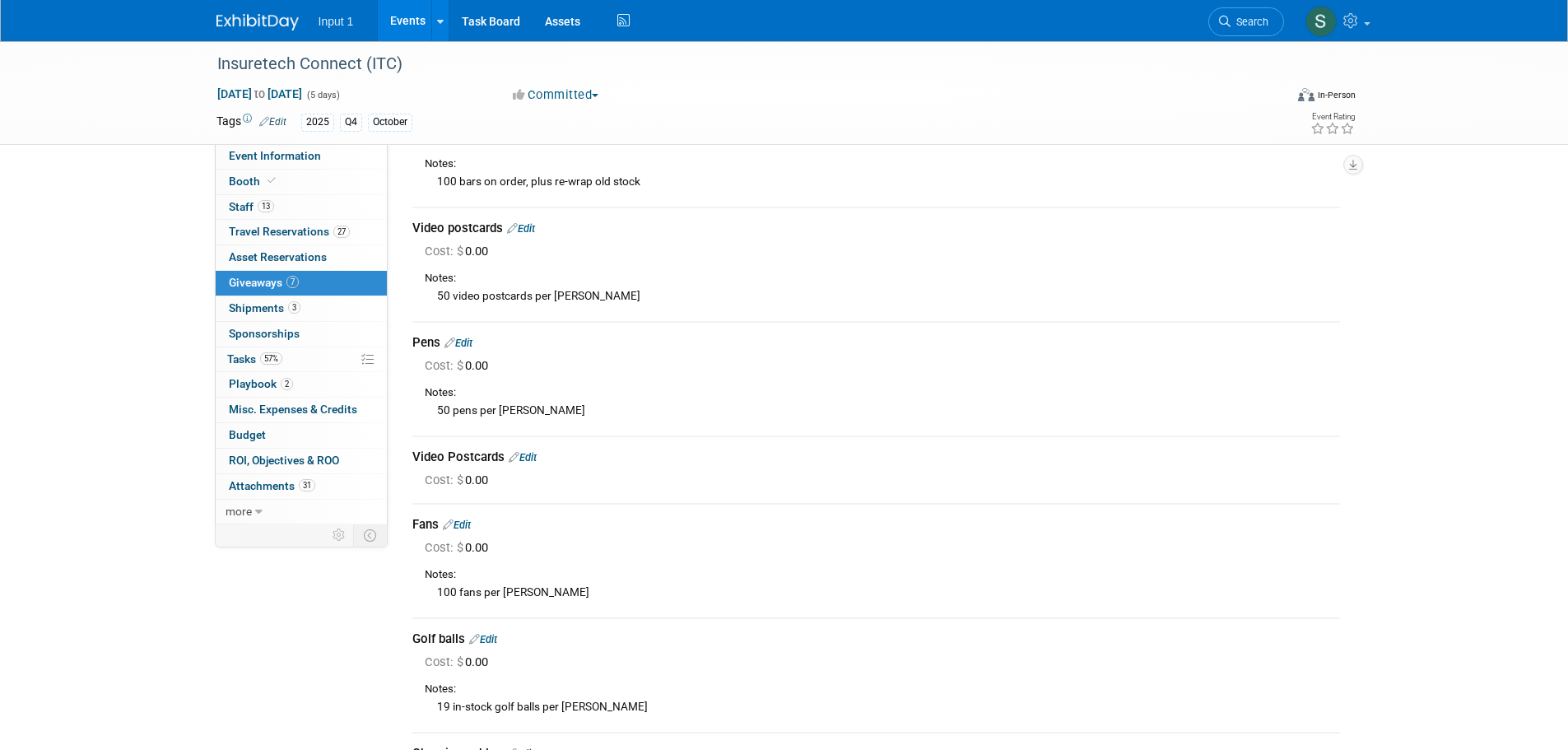
scroll to position [395, 0]
